Goal: Information Seeking & Learning: Learn about a topic

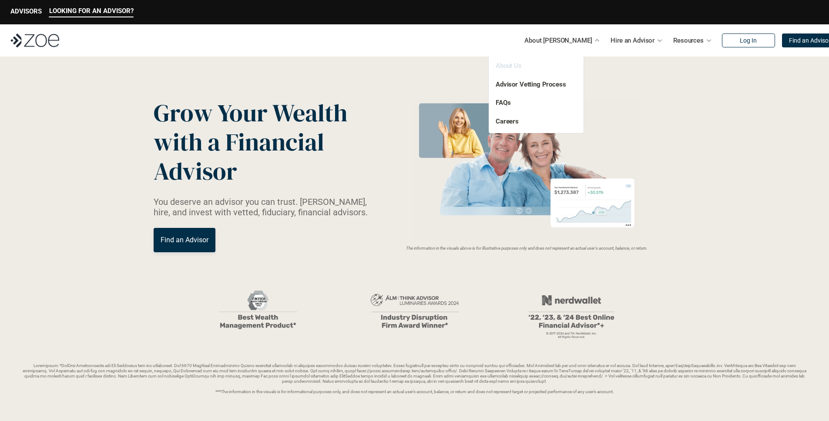
click at [511, 66] on link "About Us" at bounding box center [509, 66] width 26 height 8
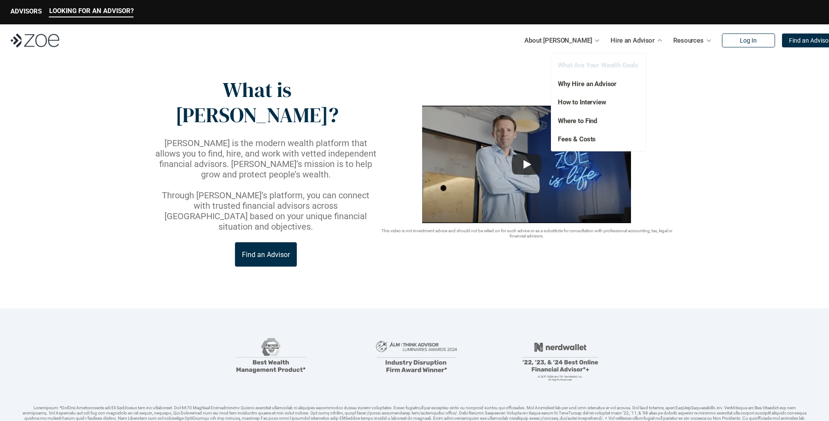
click at [607, 63] on link "What Are Your Wealth Goals" at bounding box center [598, 65] width 81 height 8
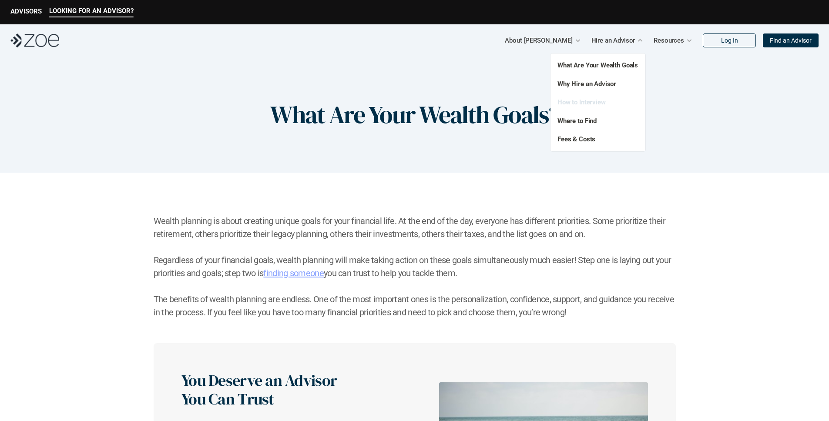
click at [594, 100] on link "How to Interview" at bounding box center [581, 102] width 48 height 8
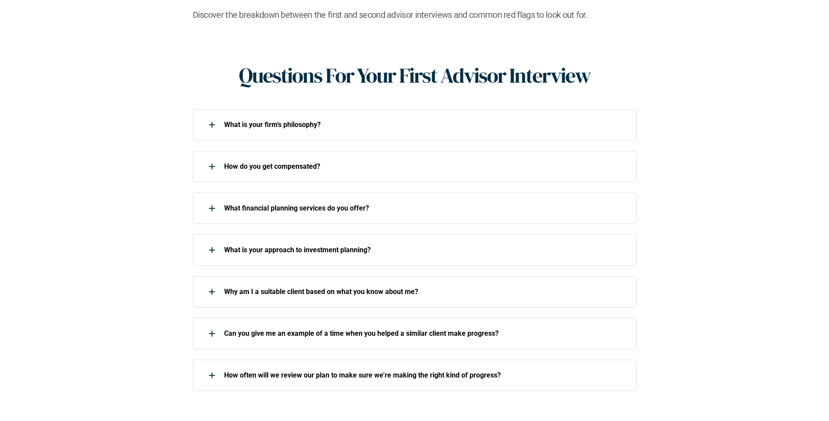
scroll to position [332, 0]
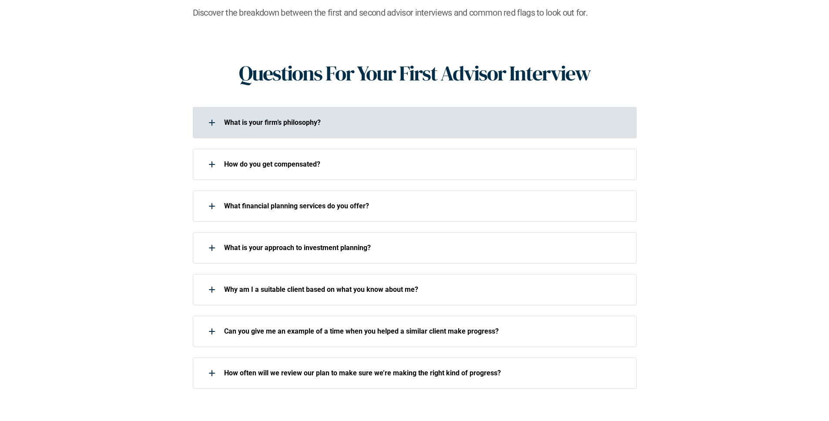
click at [248, 118] on p "What is your firm’s philosophy?" at bounding box center [424, 122] width 401 height 8
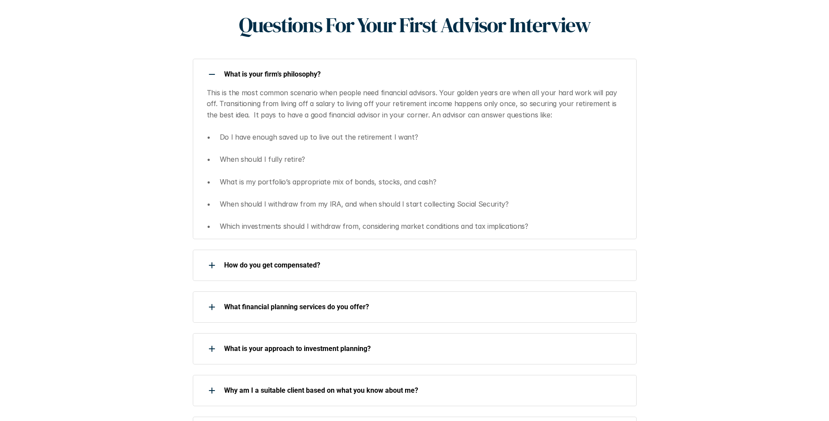
scroll to position [485, 0]
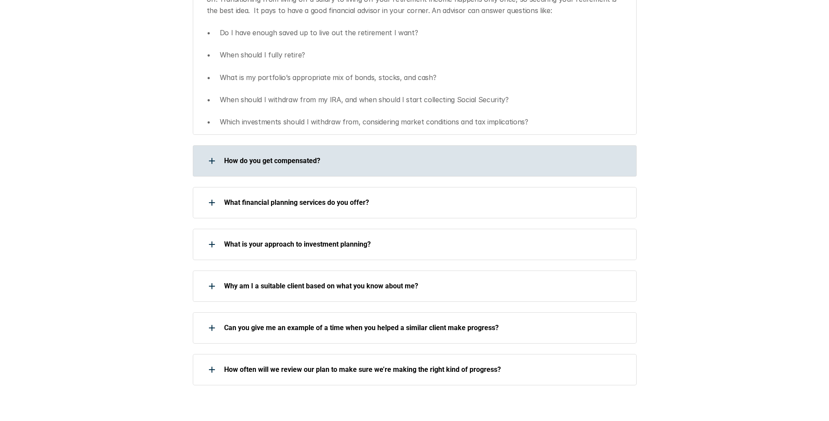
click at [273, 153] on div "How do you get compensated?" at bounding box center [409, 160] width 433 height 17
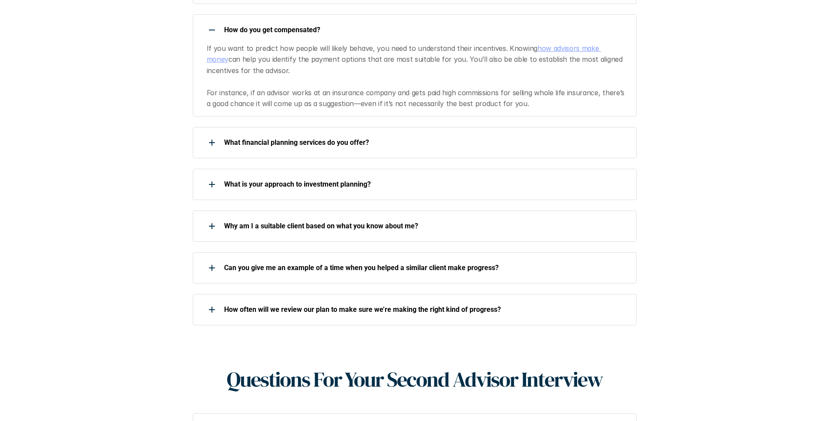
scroll to position [649, 0]
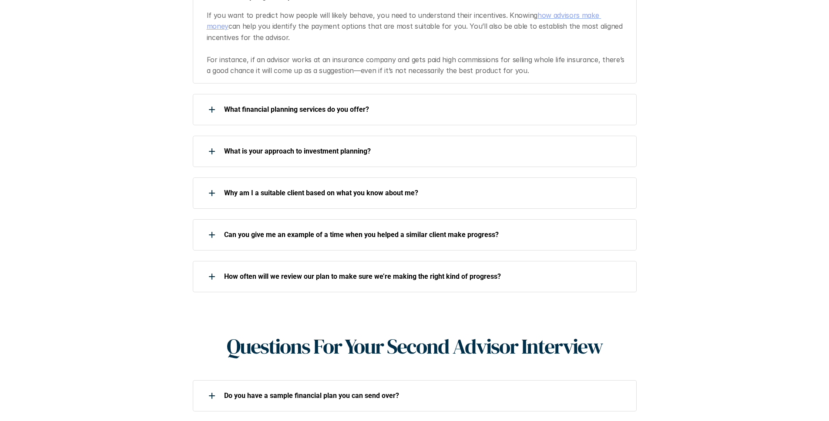
click at [257, 105] on p "What financial planning services do you offer?" at bounding box center [424, 109] width 401 height 8
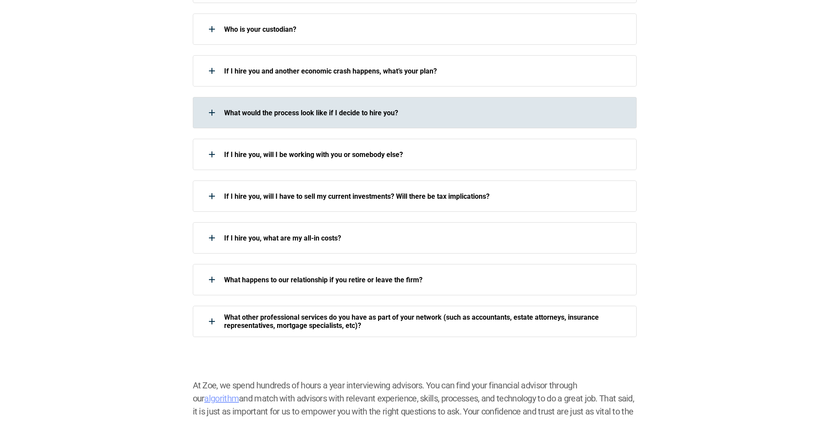
scroll to position [0, 0]
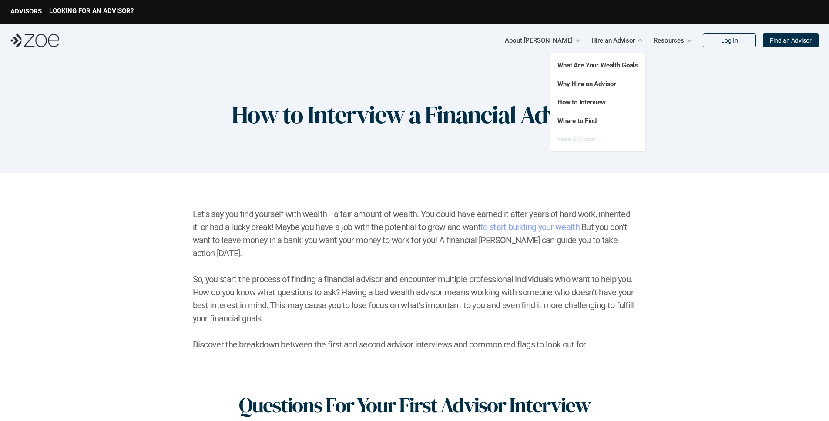
click at [581, 140] on link "Fees & Costs" at bounding box center [576, 139] width 38 height 8
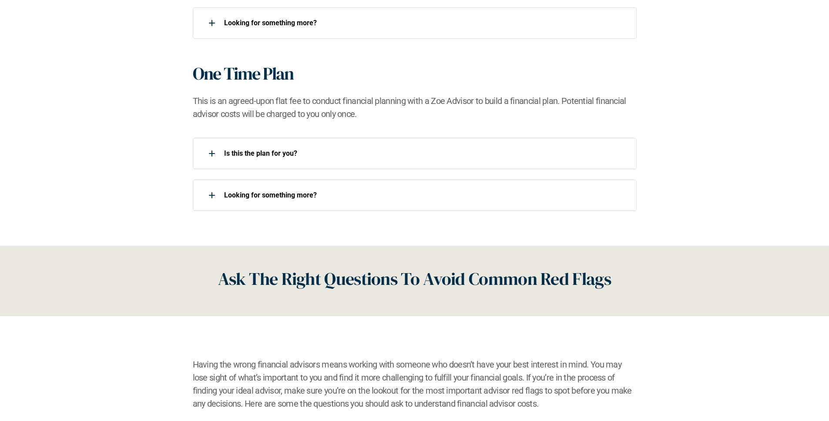
scroll to position [928, 0]
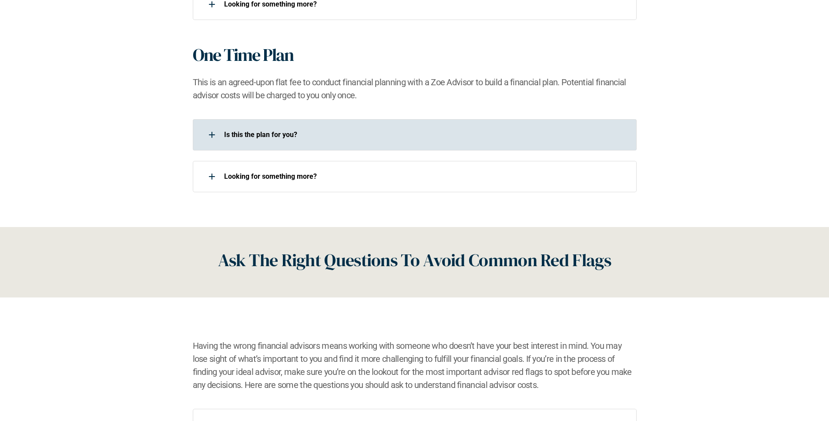
click at [252, 132] on p "Is this the plan for you?​" at bounding box center [424, 135] width 401 height 8
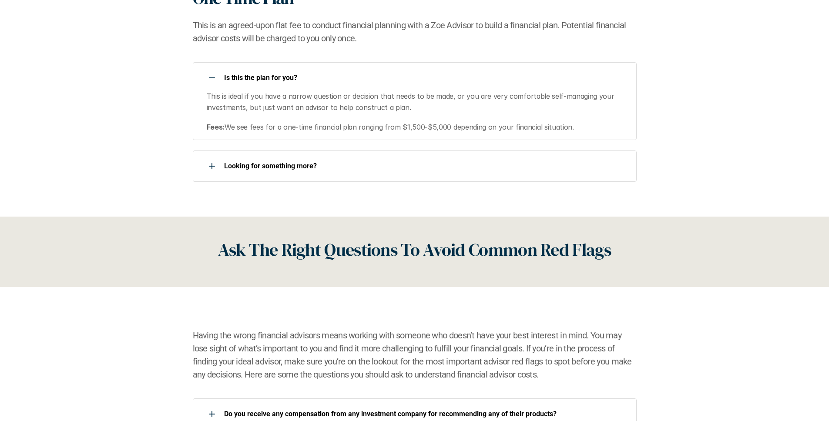
scroll to position [998, 0]
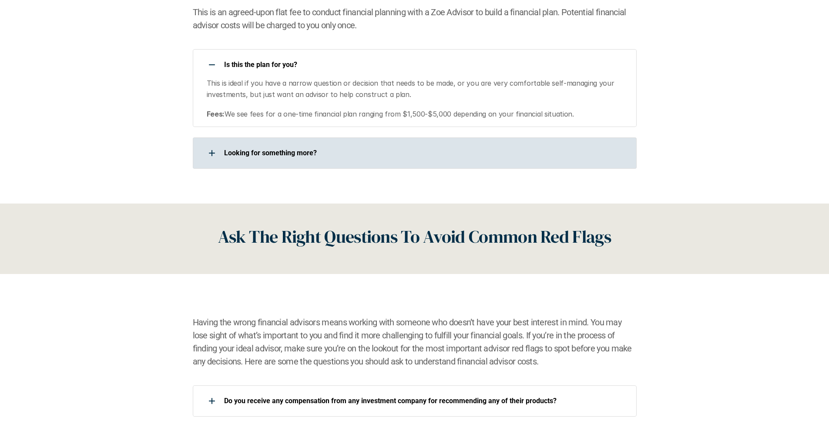
click at [255, 148] on div "Looking for something more?​" at bounding box center [409, 152] width 433 height 17
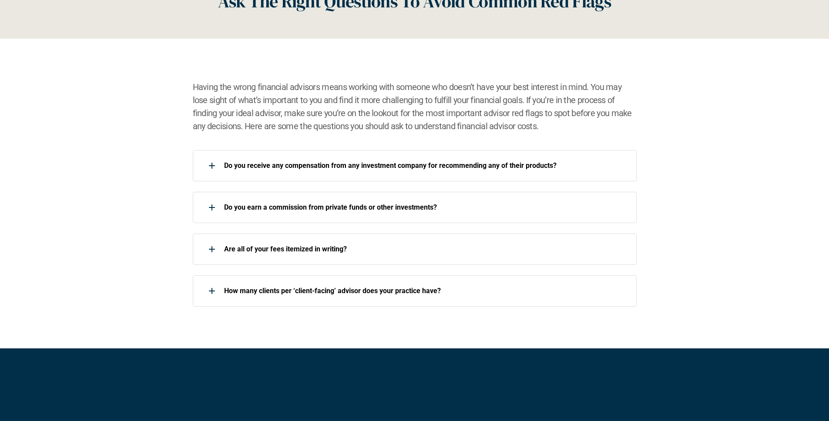
scroll to position [1280, 0]
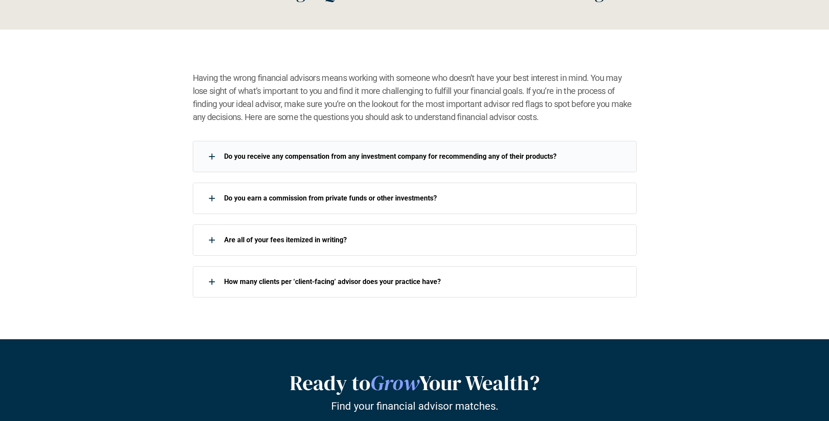
click at [240, 146] on div "Do you receive any compensation from any investment company for recommending an…" at bounding box center [415, 156] width 444 height 31
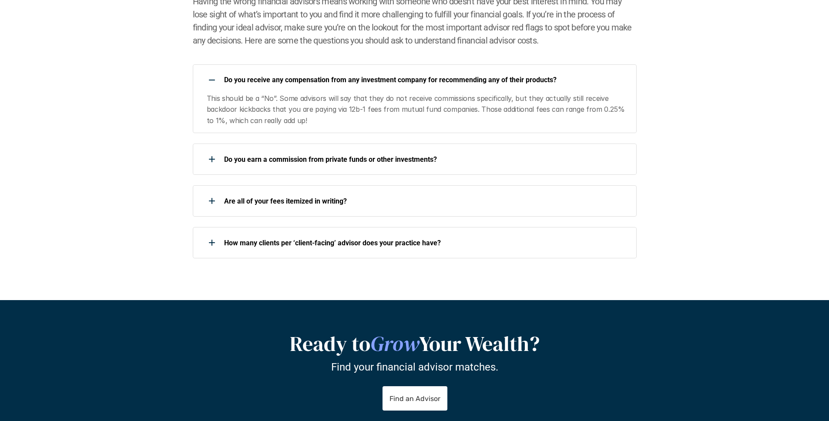
scroll to position [1407, 0]
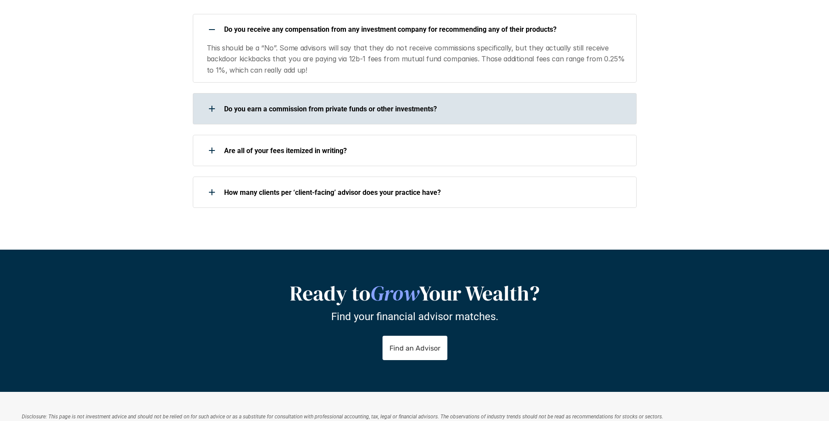
click at [292, 112] on p "Do you earn a commission from private funds or other investments?" at bounding box center [424, 109] width 401 height 8
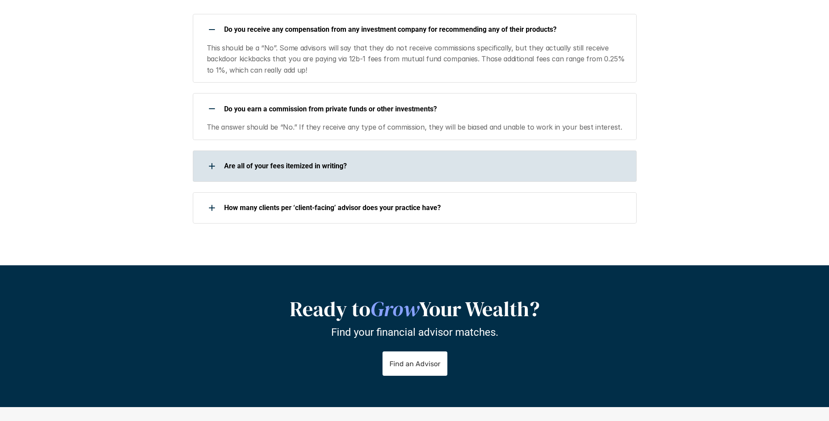
click at [265, 161] on div "Are all of your fees itemized in writing?" at bounding box center [409, 166] width 433 height 17
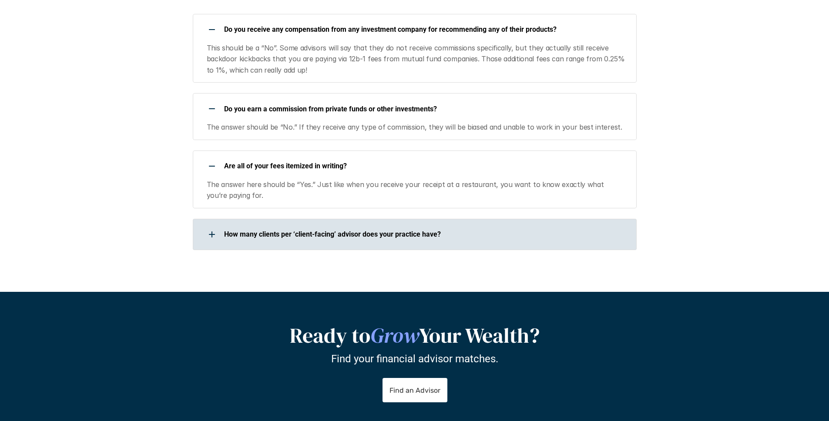
click at [255, 226] on div "How many clients per ‘client-facing’ advisor does your practice have?" at bounding box center [409, 234] width 433 height 17
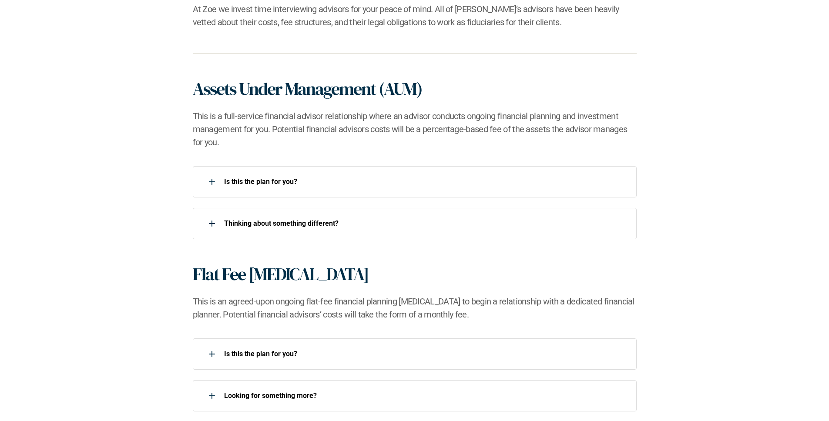
scroll to position [536, 0]
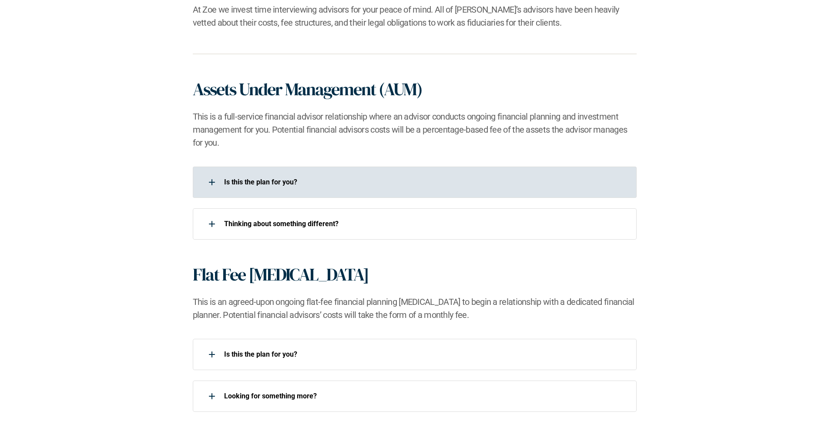
click at [241, 181] on p "Is this the plan for you?​" at bounding box center [424, 182] width 401 height 8
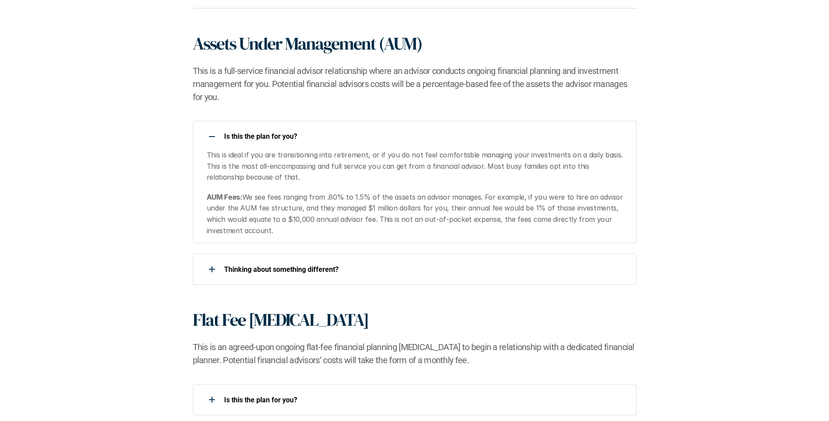
scroll to position [591, 0]
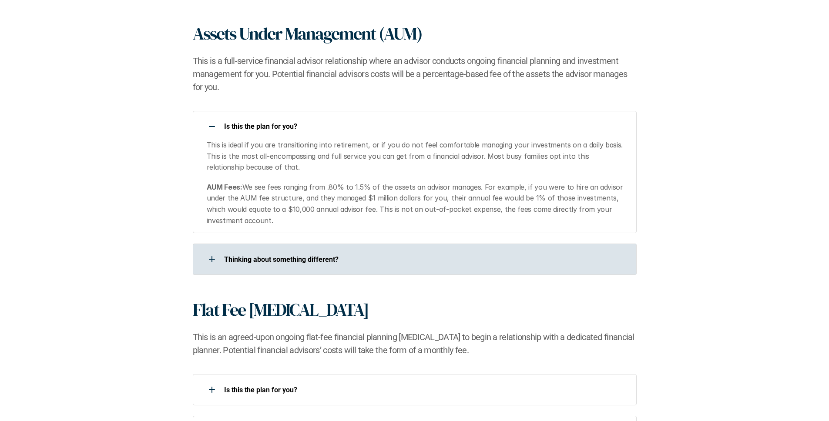
click at [314, 256] on p "​Thinking about something different?​" at bounding box center [424, 259] width 401 height 8
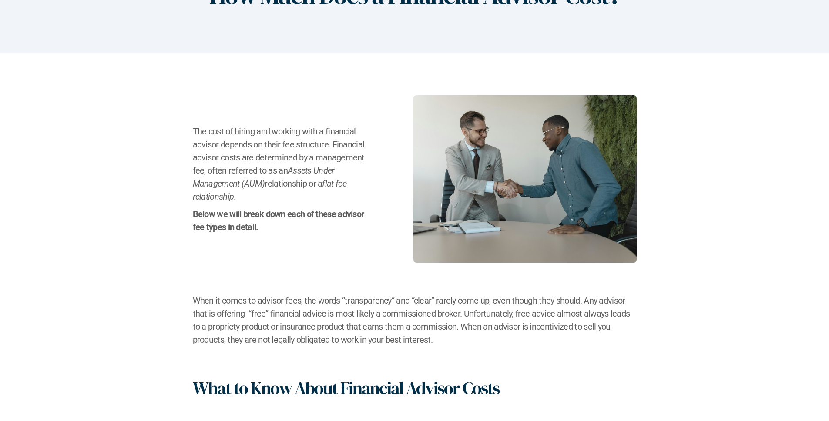
scroll to position [0, 0]
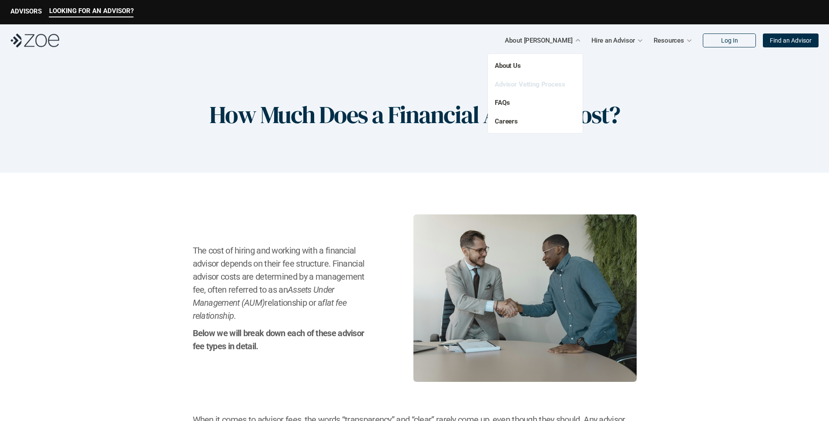
click at [530, 84] on link "Advisor Vetting Process" at bounding box center [530, 85] width 70 height 8
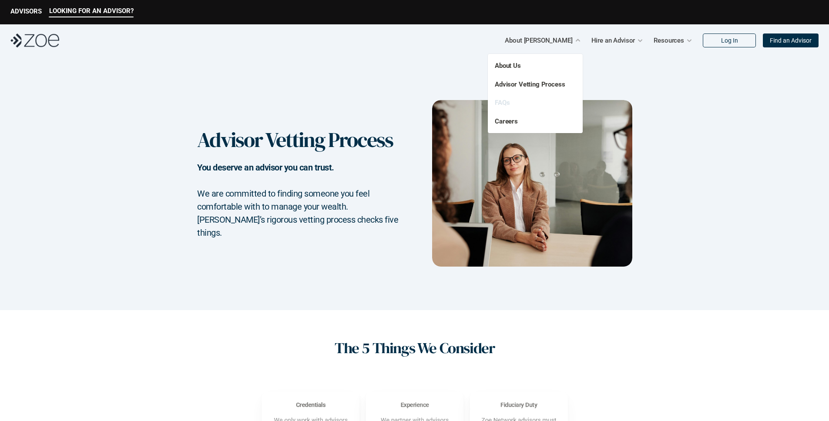
click at [504, 99] on link "FAQs" at bounding box center [502, 103] width 15 height 8
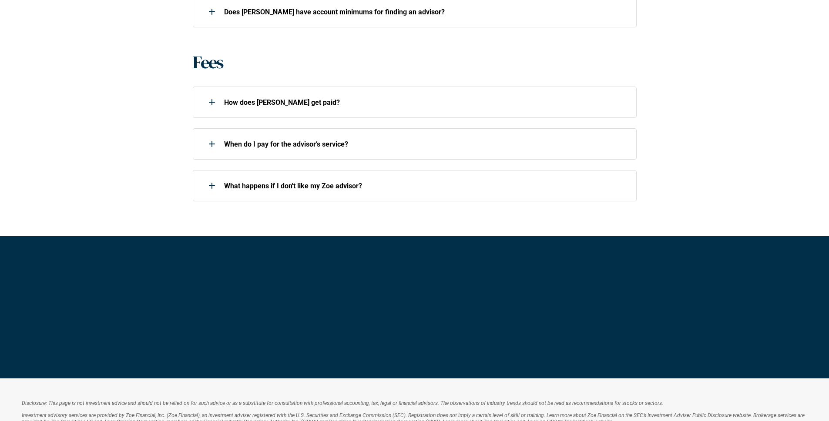
scroll to position [635, 0]
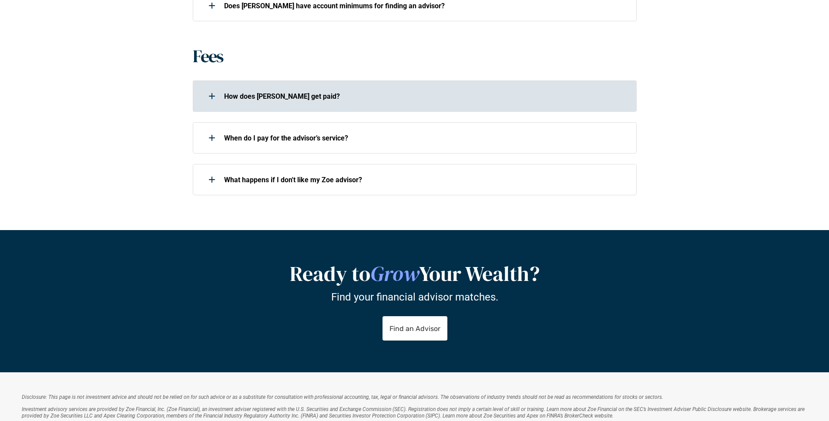
click at [248, 100] on p "How does [PERSON_NAME] get paid?" at bounding box center [424, 96] width 401 height 8
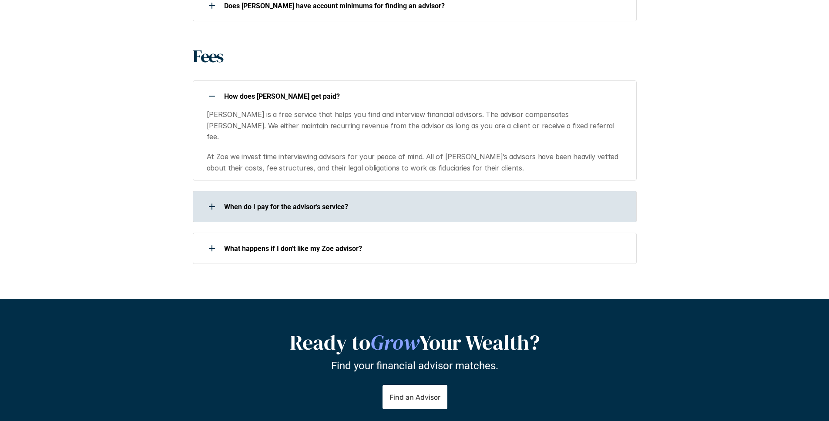
click at [259, 203] on p "When do I pay for the advisor’s service?" at bounding box center [424, 207] width 401 height 8
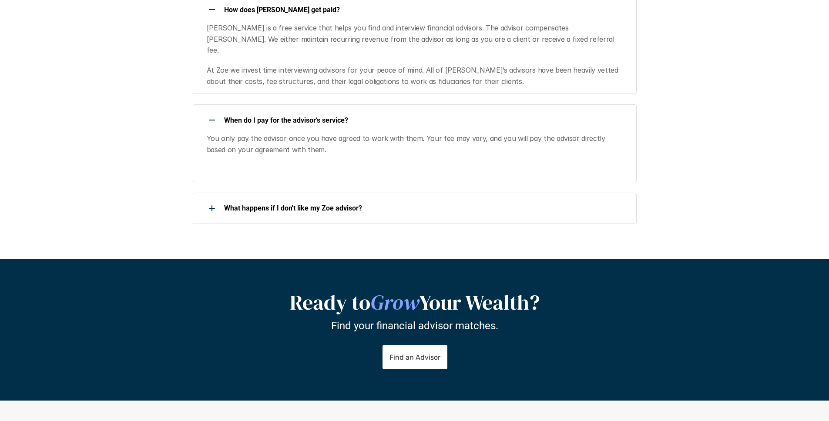
scroll to position [738, 0]
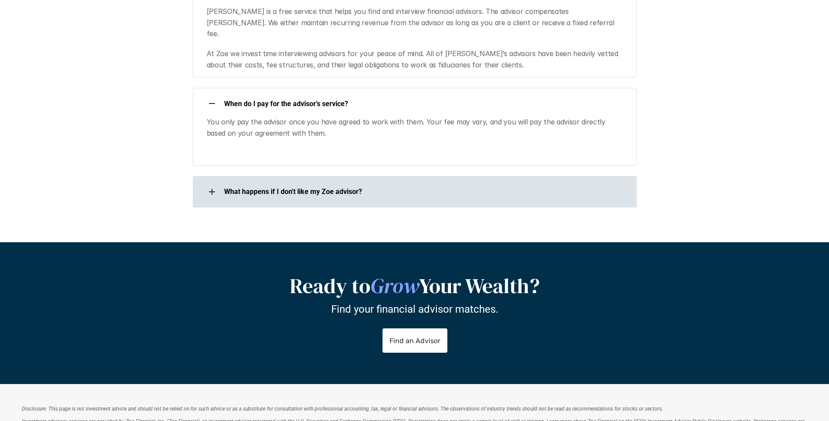
click at [254, 184] on div "What happens if I don't like my Zoe advisor?" at bounding box center [409, 191] width 433 height 17
